Goal: Information Seeking & Learning: Learn about a topic

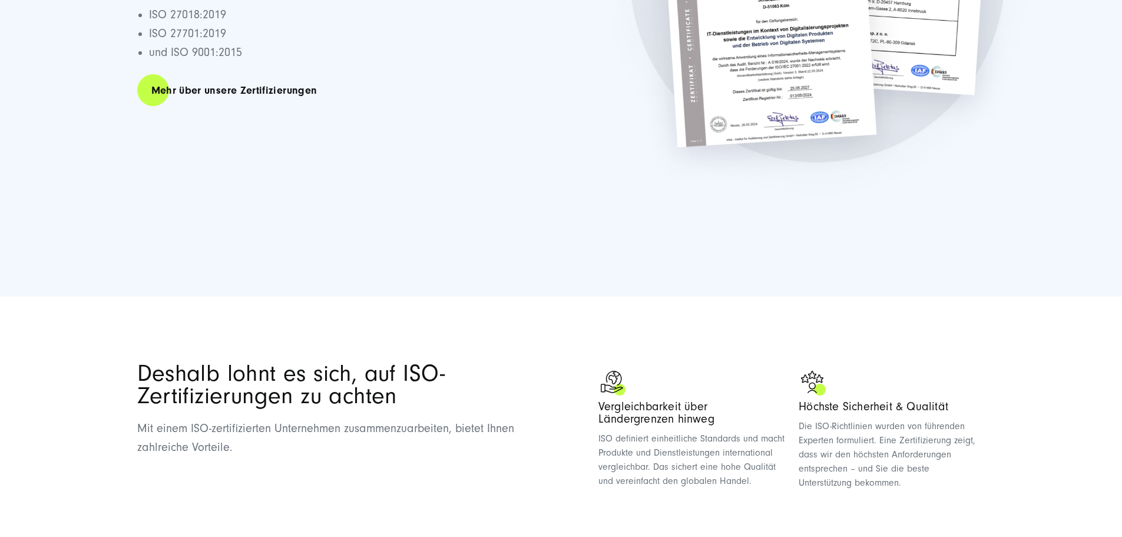
scroll to position [412, 0]
click at [273, 73] on link "Mehr über unsere Zertifizierungen" at bounding box center [234, 90] width 194 height 34
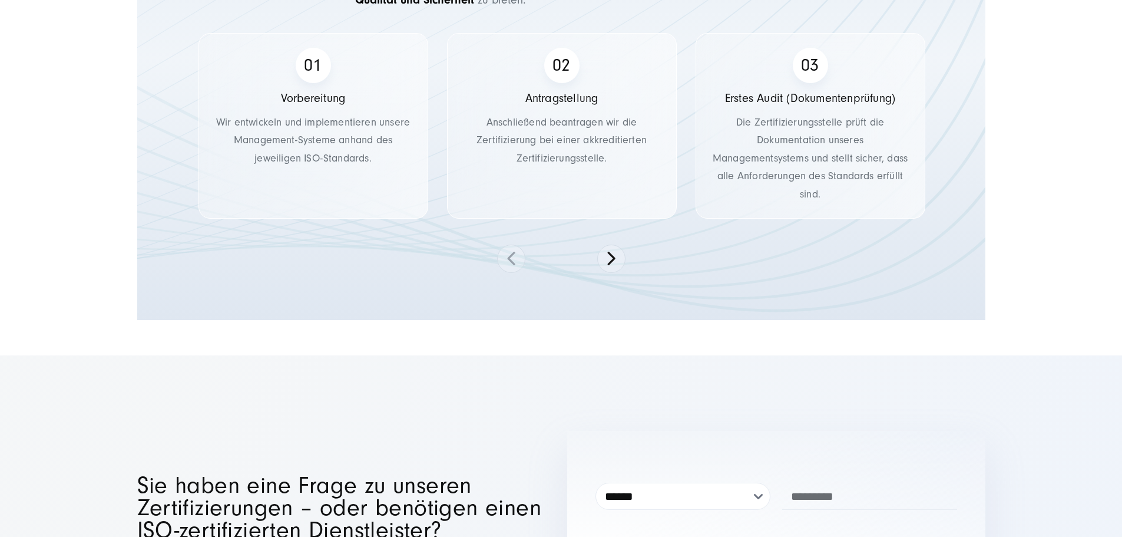
scroll to position [2308, 0]
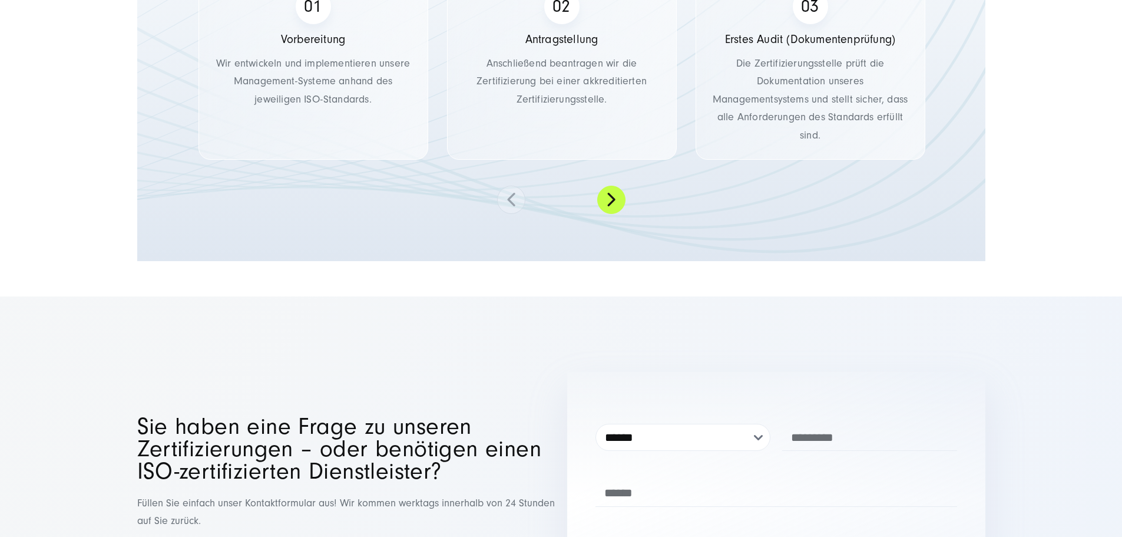
click at [616, 214] on button at bounding box center [611, 200] width 28 height 28
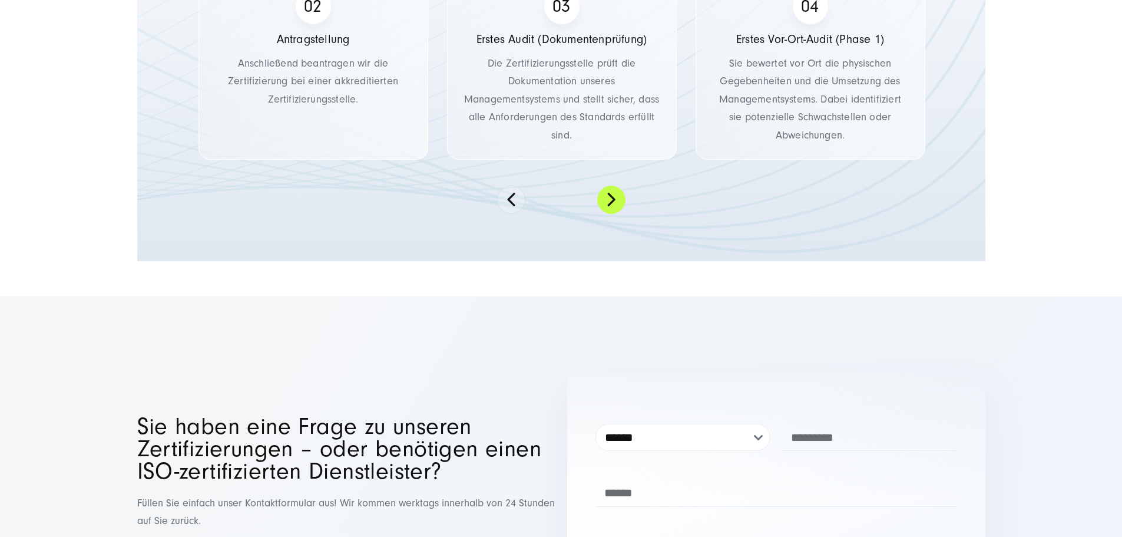
click at [616, 214] on button at bounding box center [611, 200] width 28 height 28
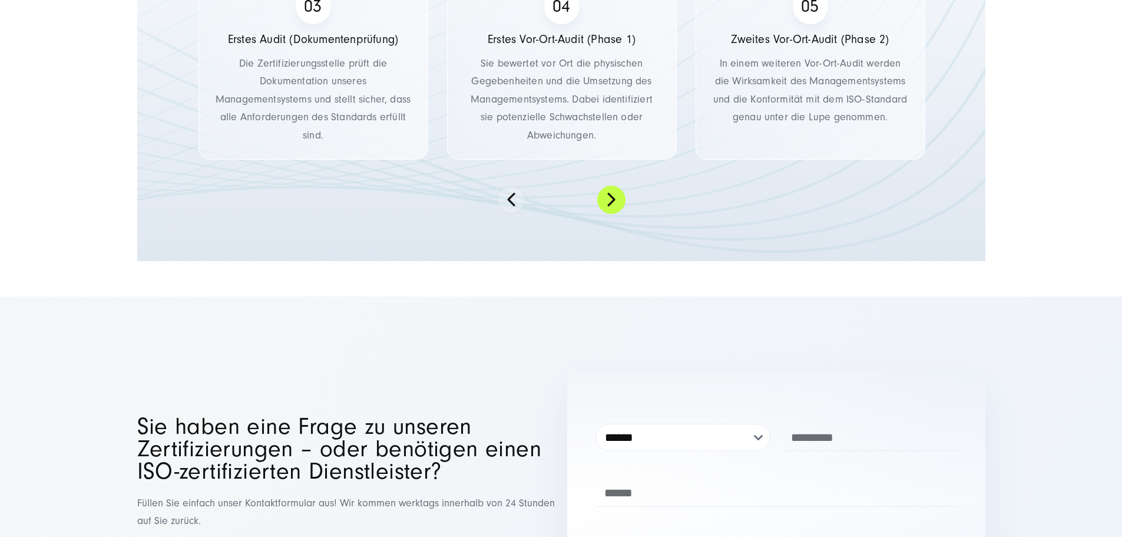
click at [616, 214] on button at bounding box center [611, 200] width 28 height 28
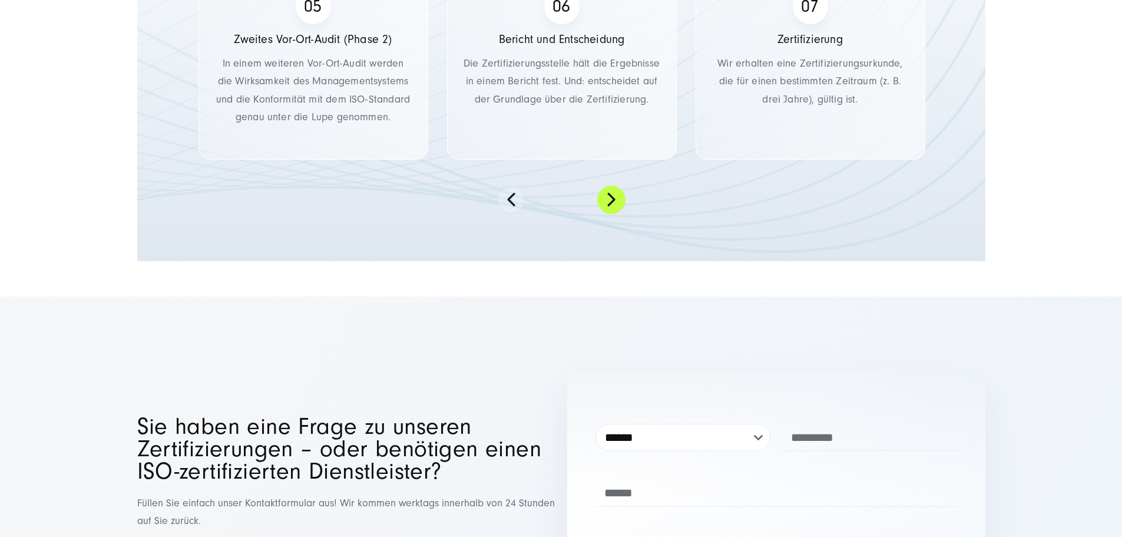
click at [616, 214] on button at bounding box center [611, 200] width 28 height 28
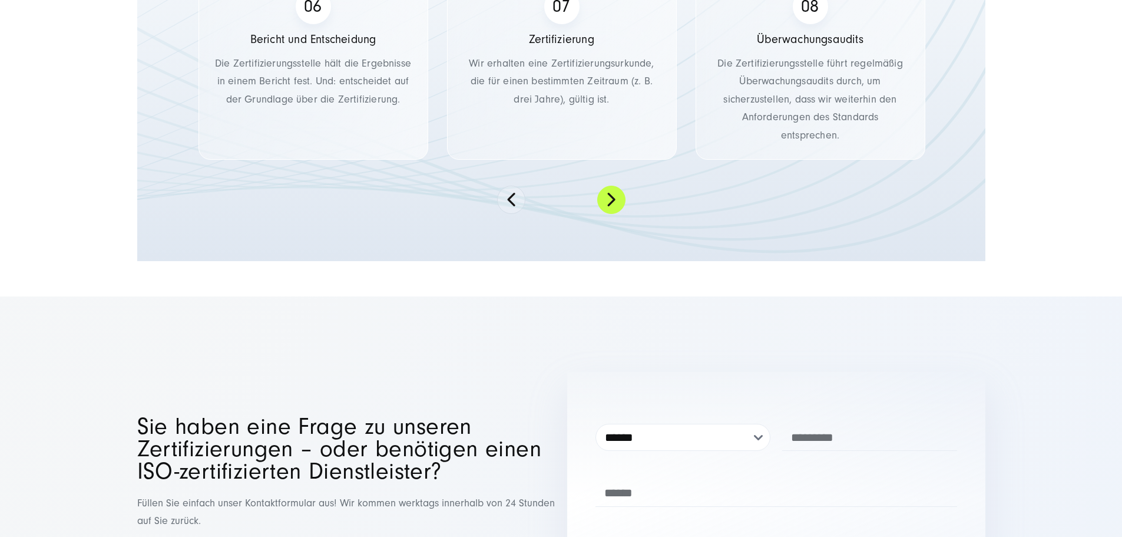
click at [616, 214] on button at bounding box center [611, 200] width 28 height 28
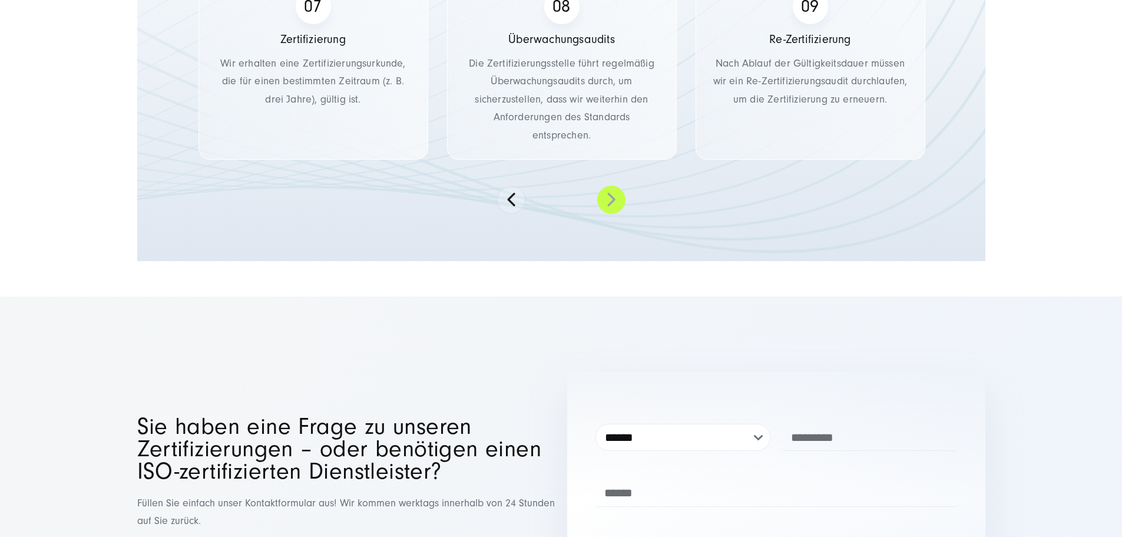
click at [616, 214] on button at bounding box center [611, 200] width 28 height 28
